Goal: Information Seeking & Learning: Understand process/instructions

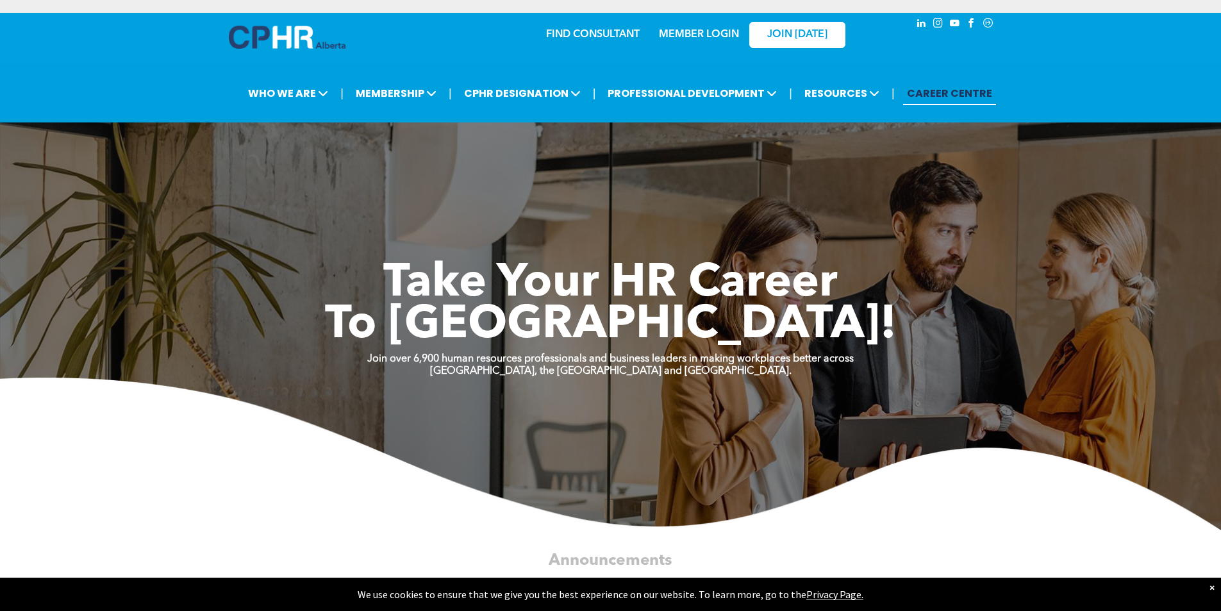
click at [723, 56] on div "FIND CONSULTANT MEMBER LOGIN JOIN TODAY" at bounding box center [610, 40] width 769 height 54
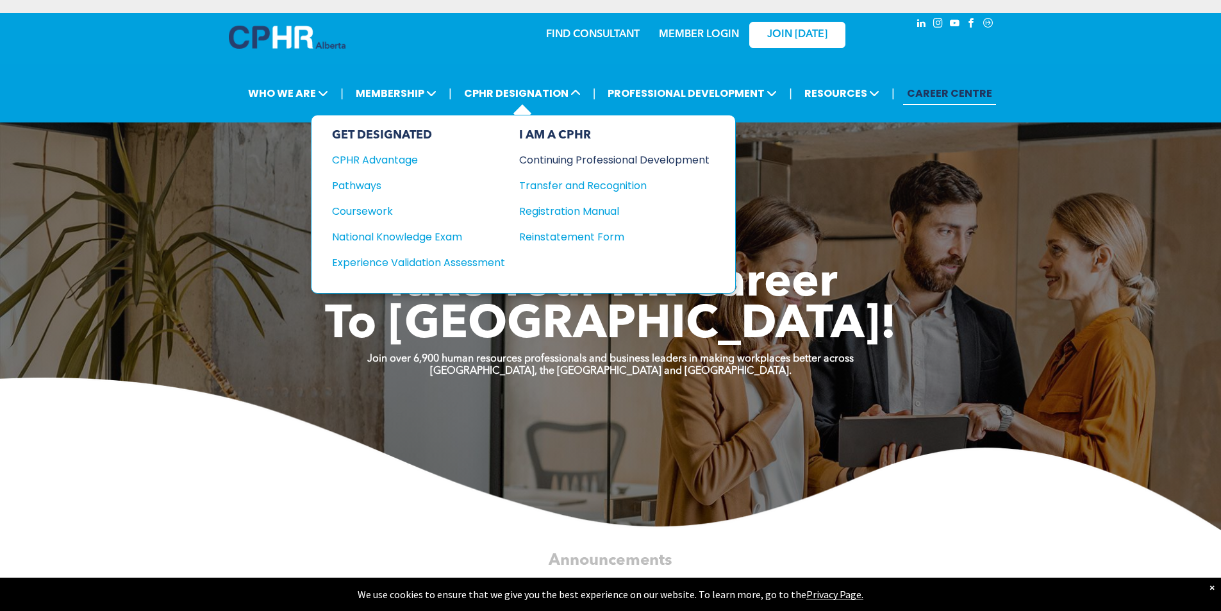
click at [580, 156] on div "Continuing Professional Development" at bounding box center [604, 160] width 171 height 16
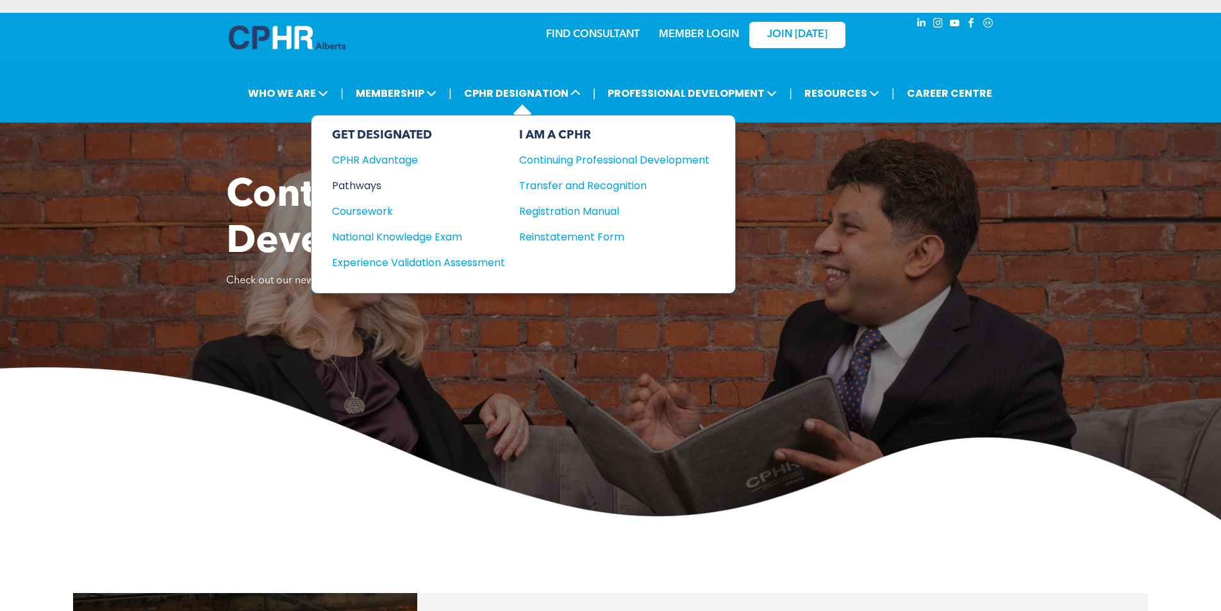
click at [386, 183] on div "Pathways" at bounding box center [410, 185] width 156 height 16
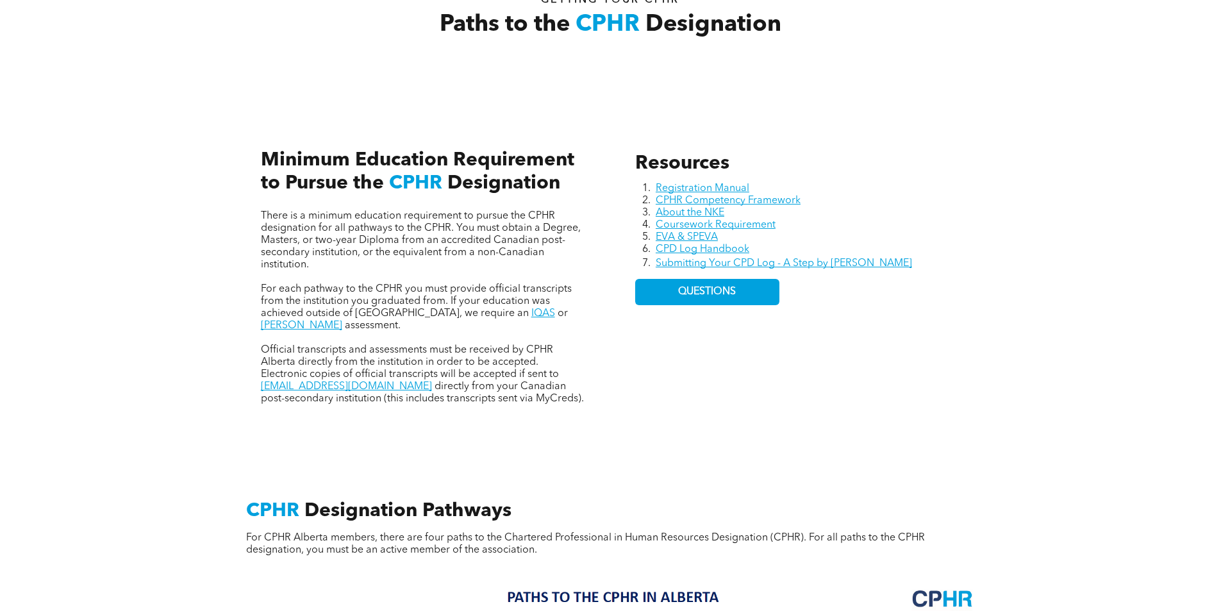
scroll to position [513, 0]
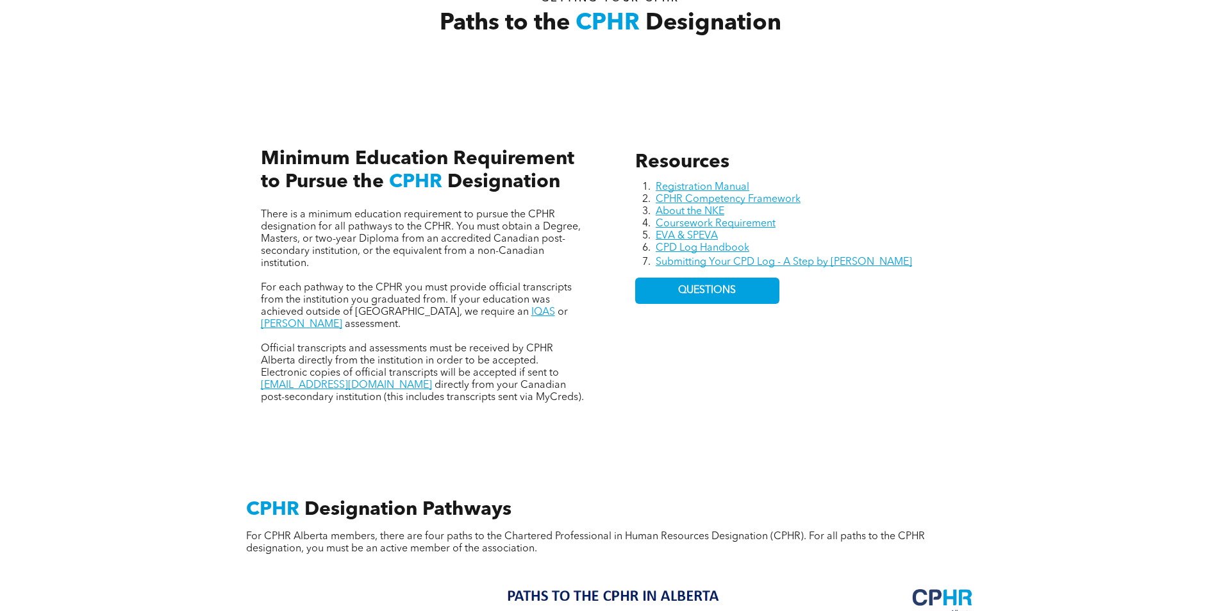
click at [193, 138] on div "Resources Registration Manual CPHR Competency Framework About the NKE Coursewor…" at bounding box center [610, 262] width 1221 height 351
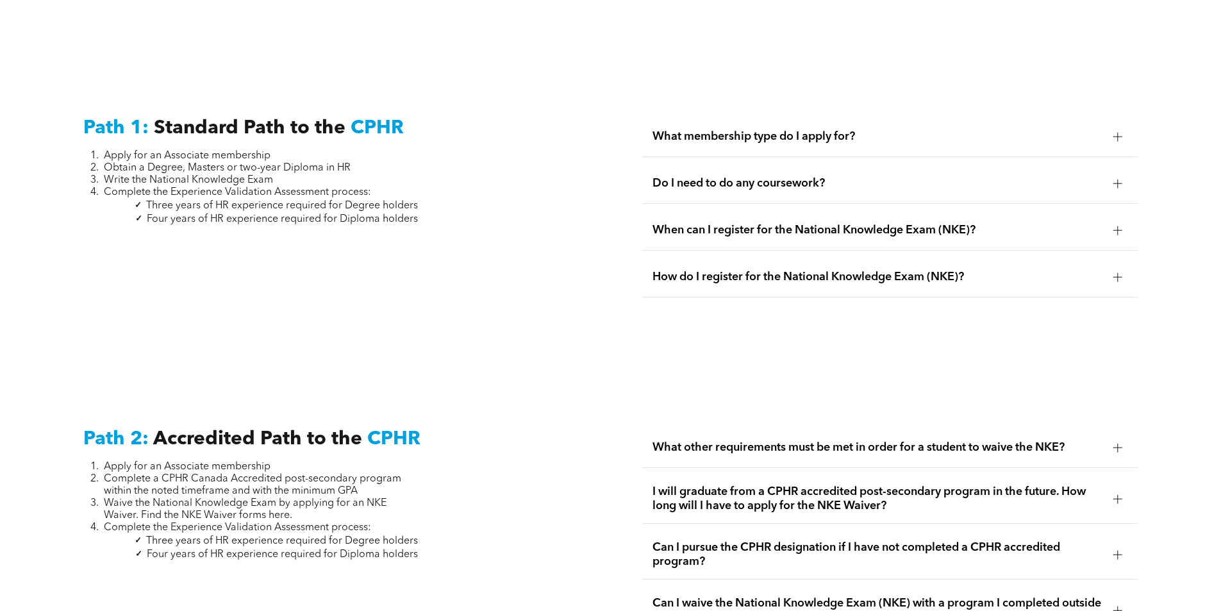
scroll to position [1794, 0]
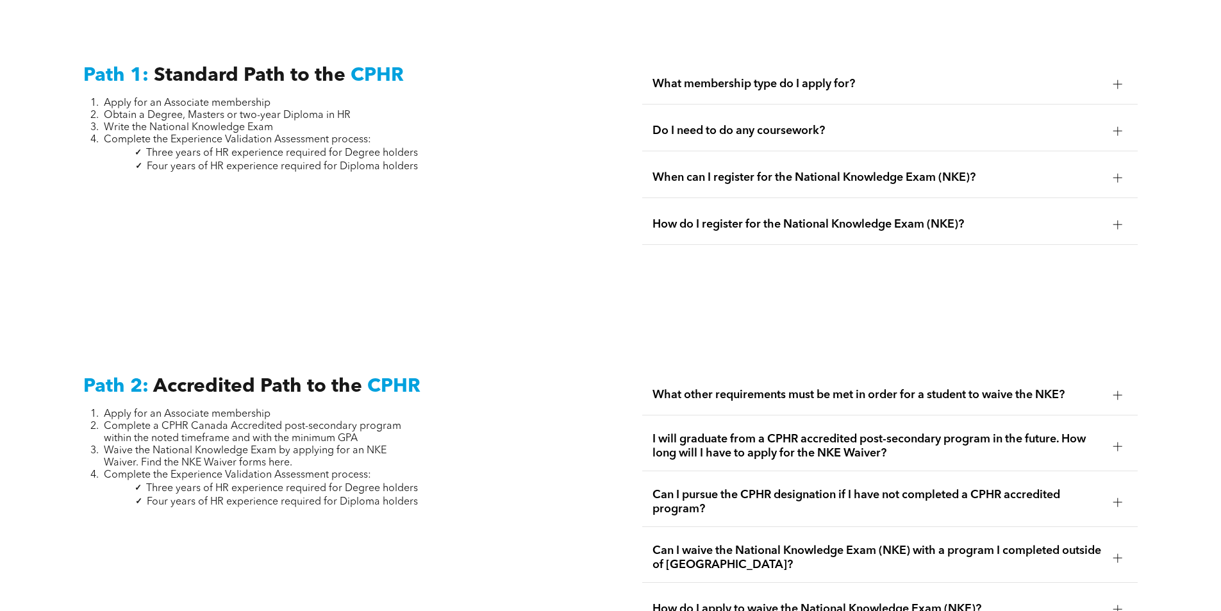
click at [800, 124] on span "Do I need to do any coursework?" at bounding box center [877, 131] width 450 height 14
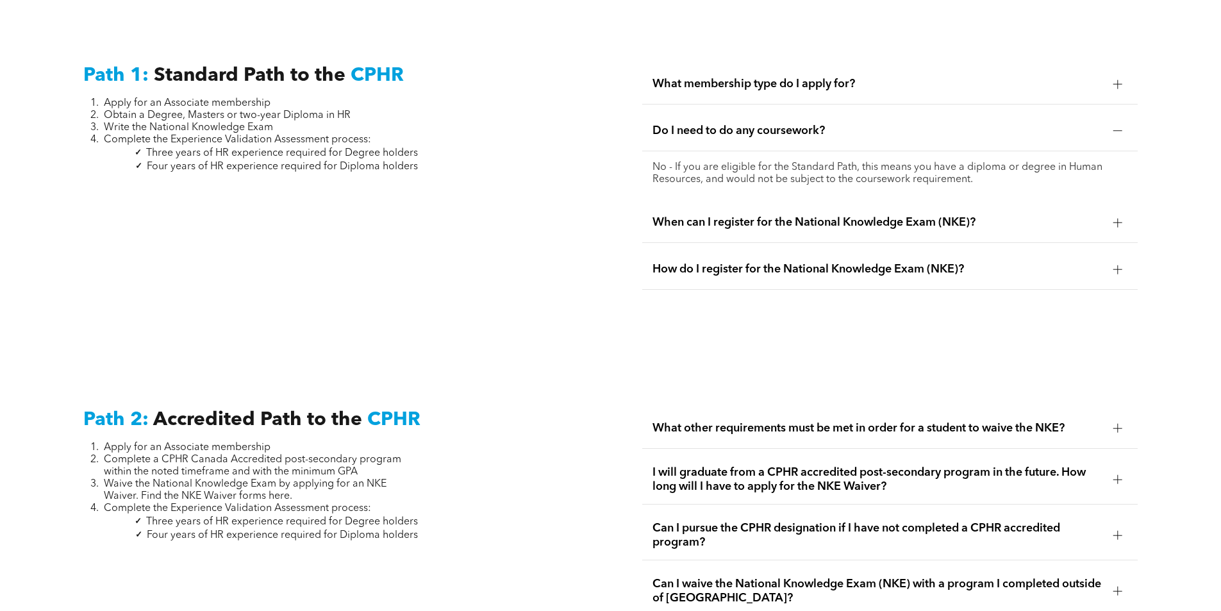
click at [800, 124] on span "Do I need to do any coursework?" at bounding box center [877, 131] width 450 height 14
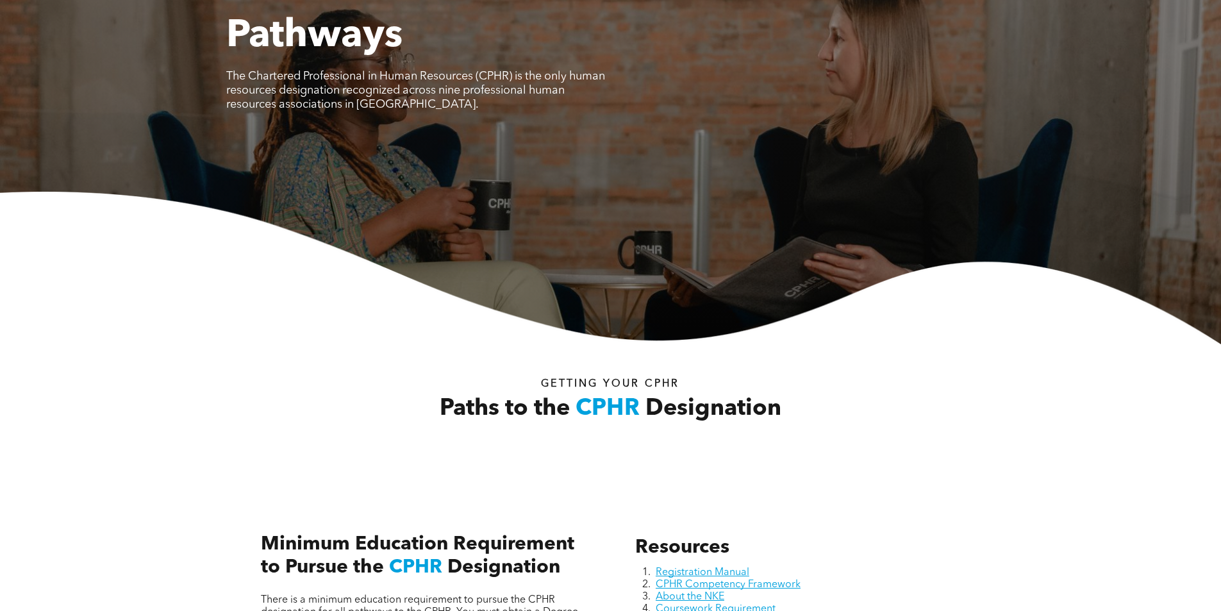
scroll to position [0, 0]
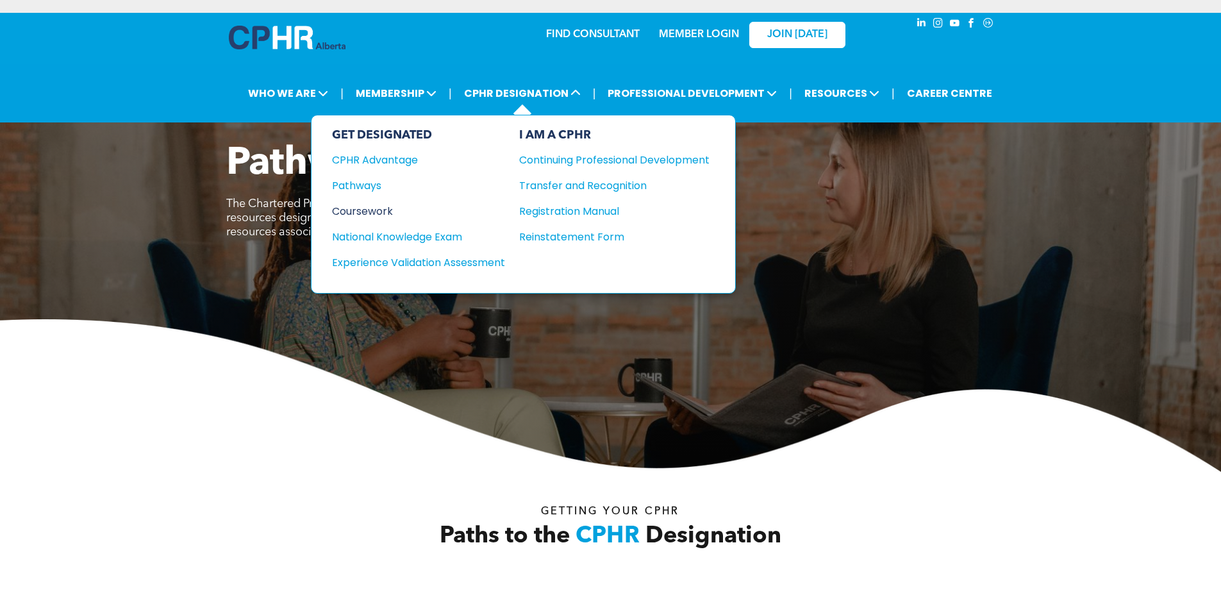
click at [370, 204] on div "Coursework" at bounding box center [410, 211] width 156 height 16
